Goal: Contribute content

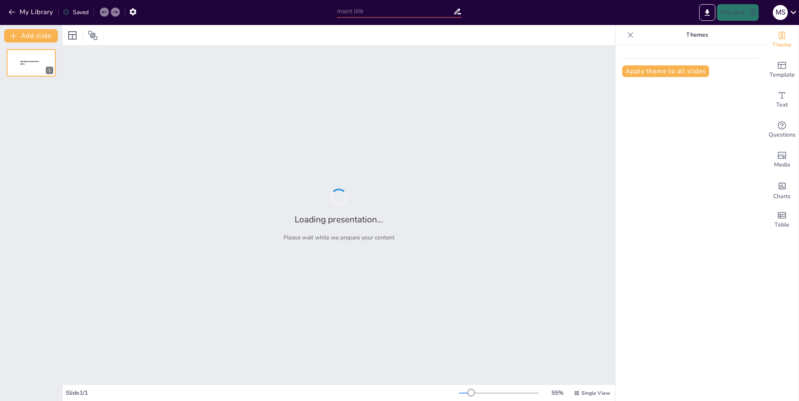
type input "El Oído Agudo de los Perros: Características y Funciones"
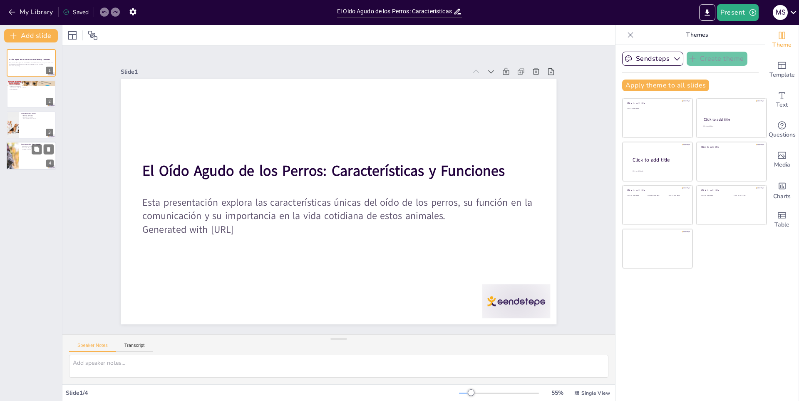
click at [35, 156] on div at bounding box center [31, 155] width 50 height 28
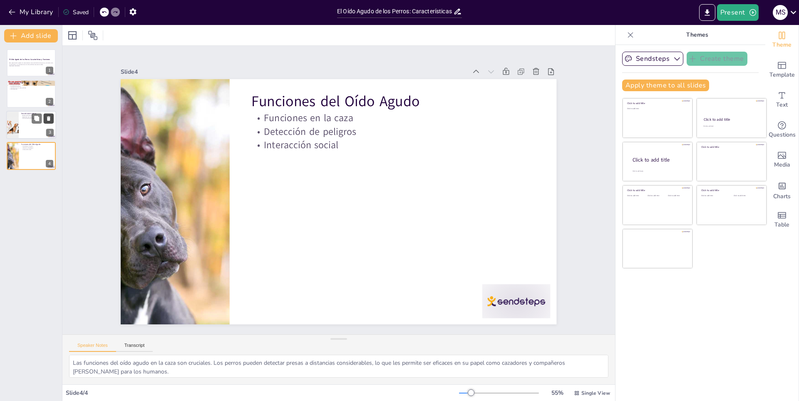
click at [45, 120] on button at bounding box center [49, 118] width 10 height 10
click at [37, 98] on div at bounding box center [31, 94] width 50 height 28
type textarea "La estructura del oído canino es fundamental para su capacidad auditiva. Cada p…"
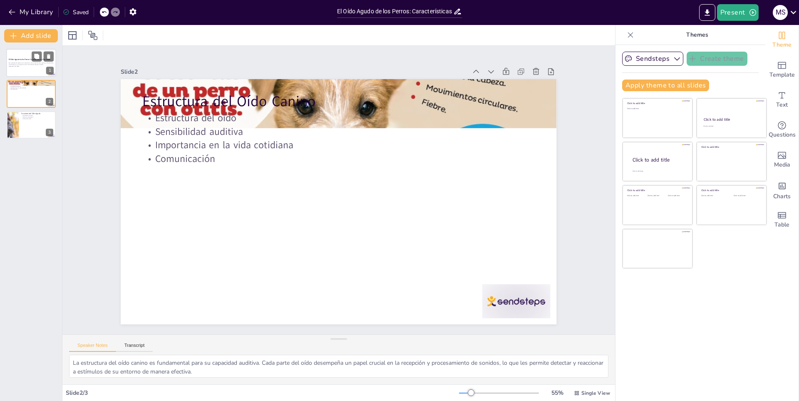
click at [22, 61] on div "El Oído Agudo de los Perros: Características y Funciones" at bounding box center [31, 60] width 45 height 4
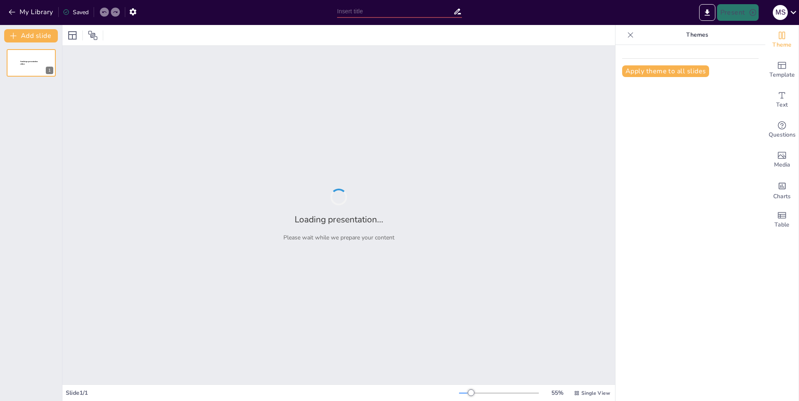
type input "El Oído Agudo de los Perros: Características y Funciones"
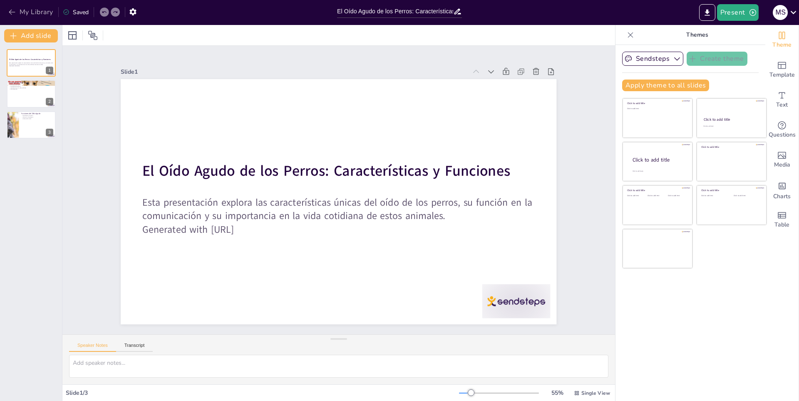
click at [18, 10] on button "My Library" at bounding box center [31, 11] width 50 height 13
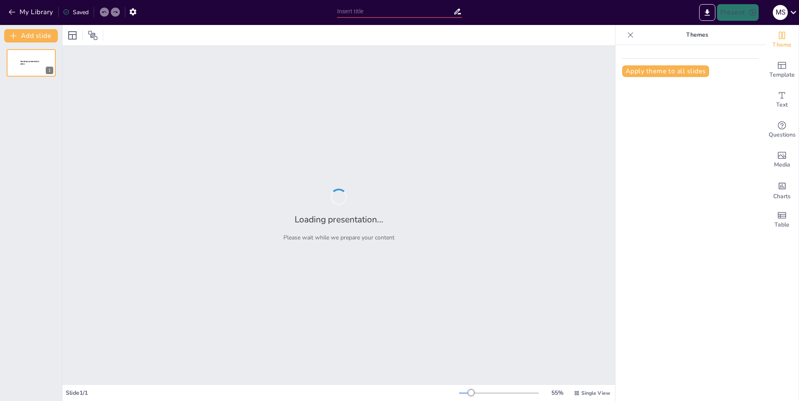
type input "El Río Nilo: Historia y Geografía"
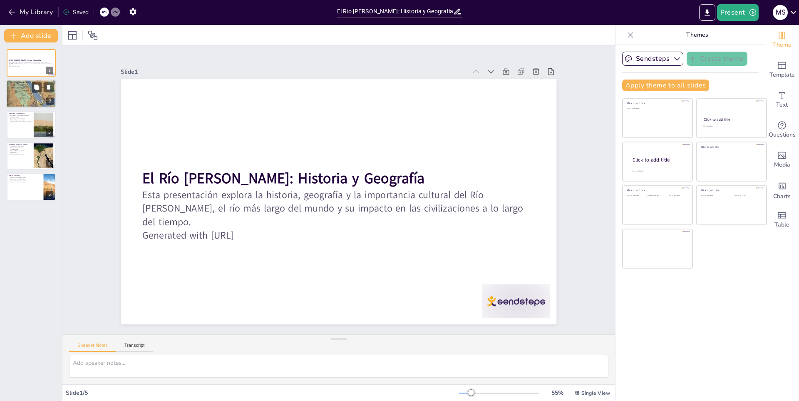
click at [34, 102] on div at bounding box center [31, 94] width 50 height 66
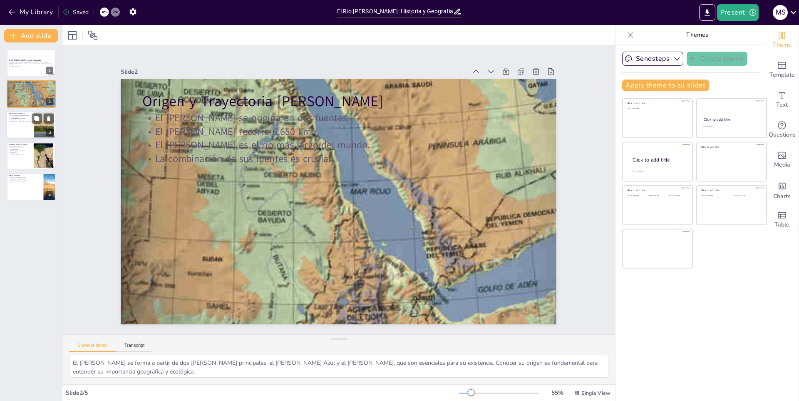
click at [22, 127] on div at bounding box center [31, 125] width 50 height 28
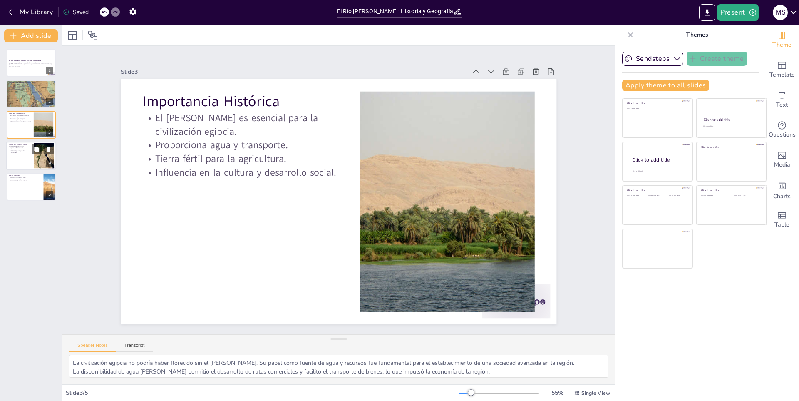
click at [25, 145] on p "Diversidad de flora y fauna." at bounding box center [20, 146] width 22 height 2
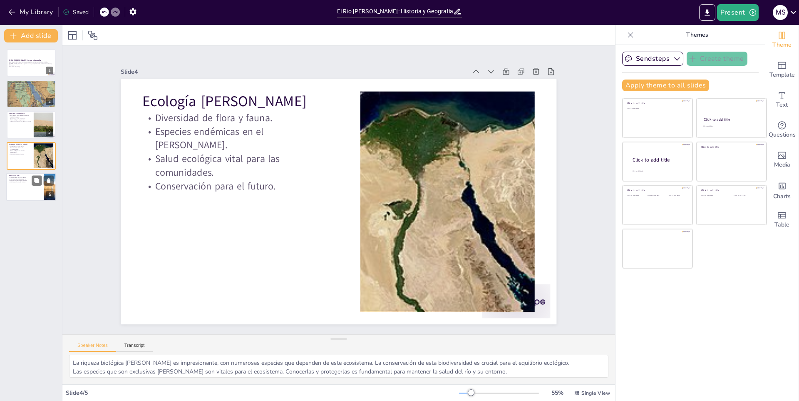
click at [25, 188] on div at bounding box center [31, 187] width 50 height 28
type textarea "La contaminación es un desafío significativo que afecta la calidad del agua del…"
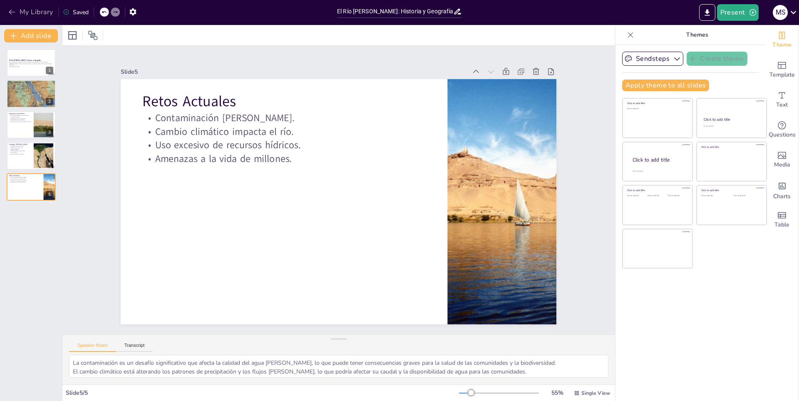
click at [40, 16] on button "My Library" at bounding box center [31, 11] width 50 height 13
